Goal: Information Seeking & Learning: Learn about a topic

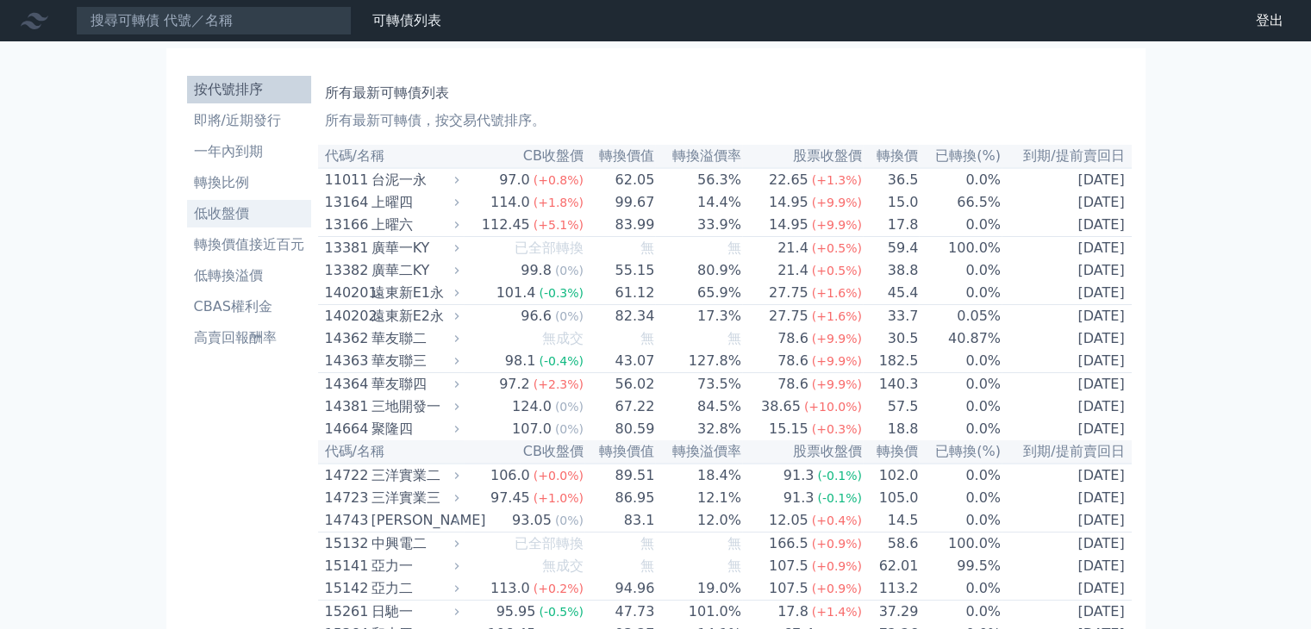
click at [238, 217] on li "低收盤價" at bounding box center [249, 213] width 124 height 21
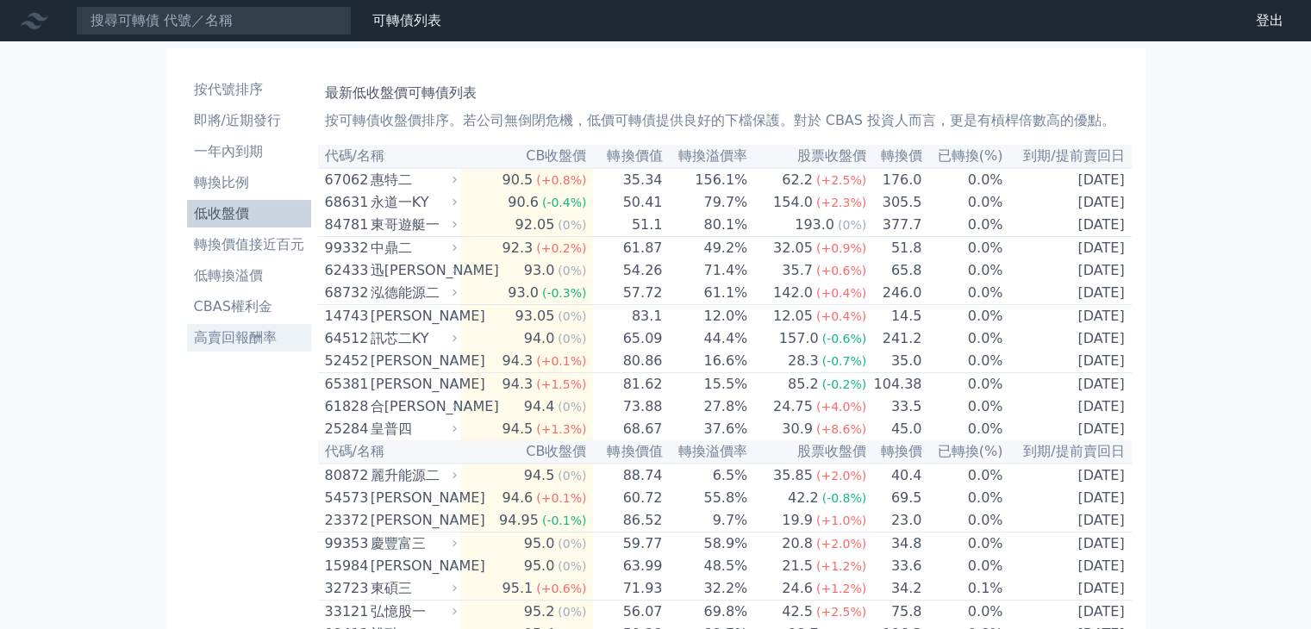
click at [214, 342] on li "高賣回報酬率" at bounding box center [249, 337] width 124 height 21
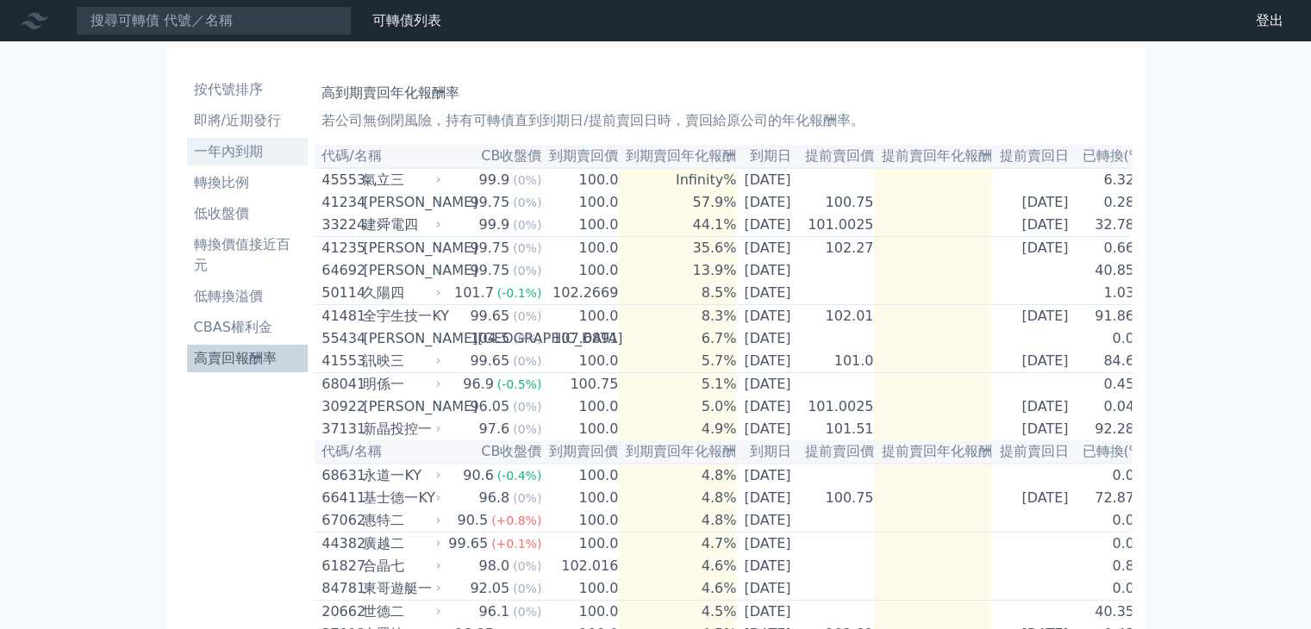
click at [243, 146] on li "一年內到期" at bounding box center [248, 151] width 122 height 21
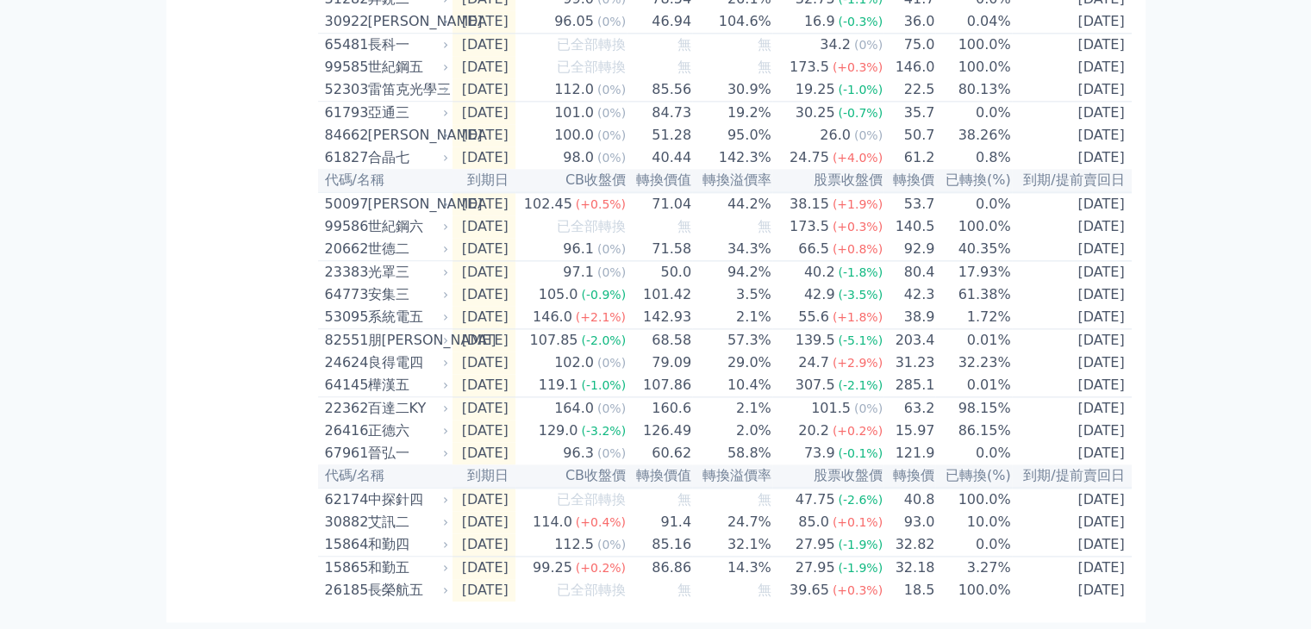
scroll to position [2544, 0]
